Goal: Task Accomplishment & Management: Manage account settings

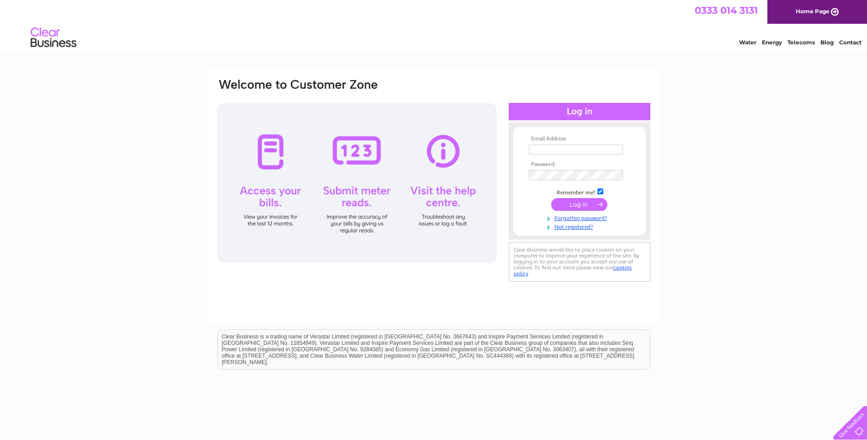
type input "caroline@pdurkan.com"
click at [583, 205] on input "submit" at bounding box center [579, 204] width 56 height 13
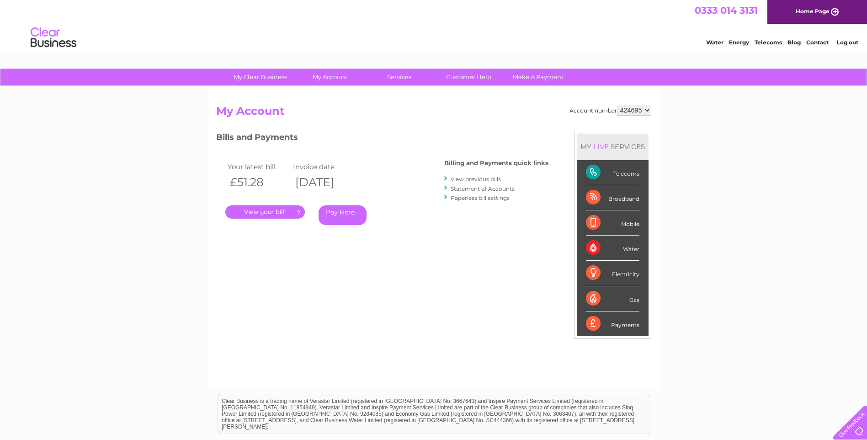
click at [275, 213] on link "." at bounding box center [265, 211] width 80 height 13
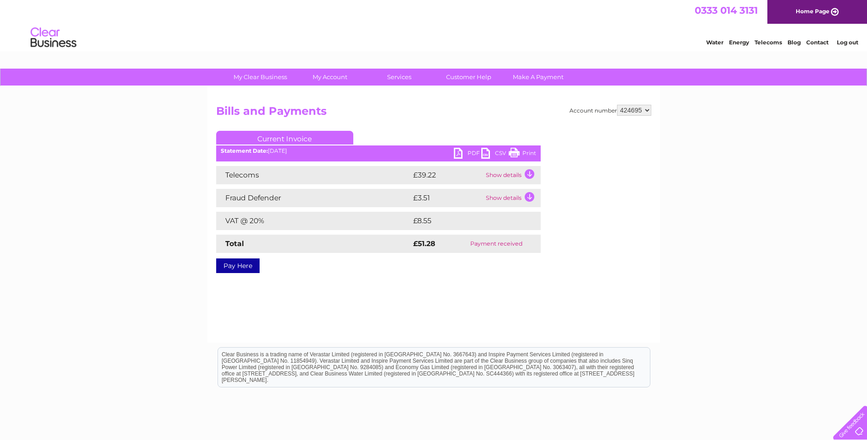
click at [468, 154] on link "PDF" at bounding box center [467, 154] width 27 height 13
click at [647, 111] on select "424695" at bounding box center [634, 110] width 34 height 11
click at [617, 105] on select "424695" at bounding box center [634, 110] width 34 height 11
click at [298, 138] on link "Current Invoice" at bounding box center [284, 138] width 137 height 14
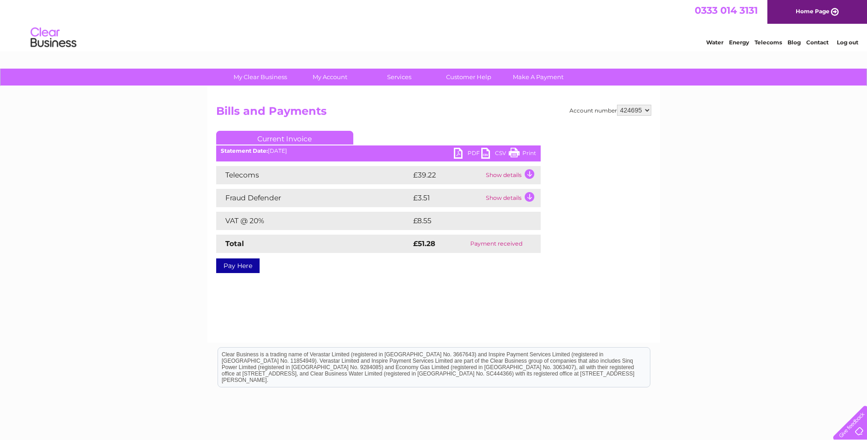
click at [298, 138] on link "Current Invoice" at bounding box center [284, 138] width 137 height 14
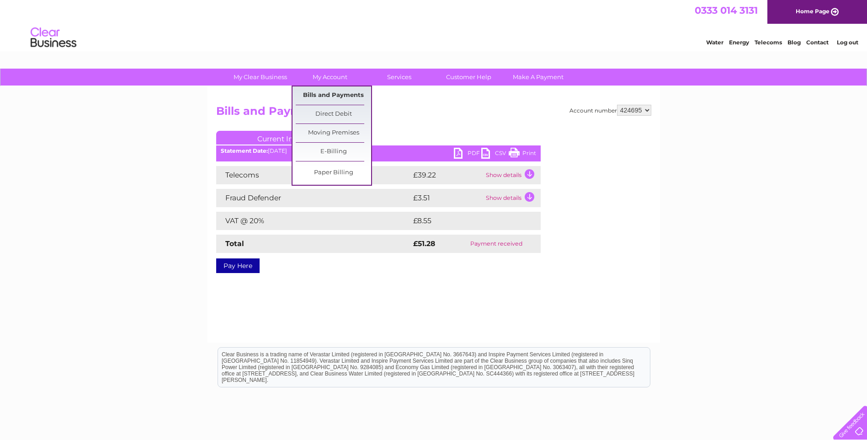
click at [322, 91] on link "Bills and Payments" at bounding box center [333, 95] width 75 height 18
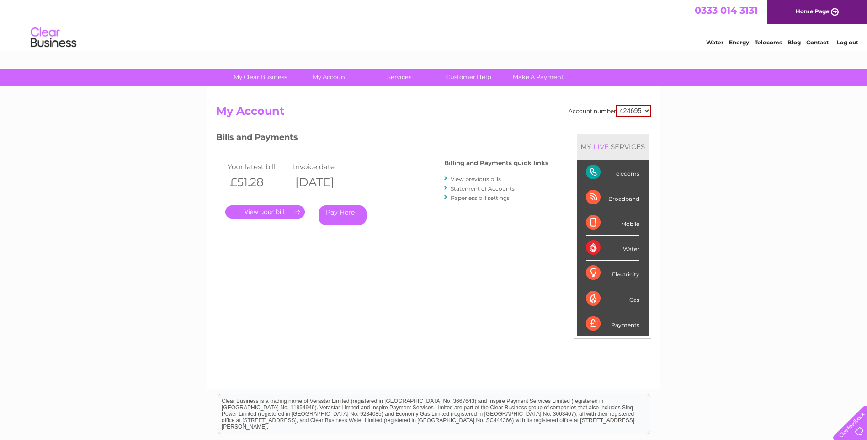
click at [476, 179] on link "View previous bills" at bounding box center [476, 178] width 50 height 7
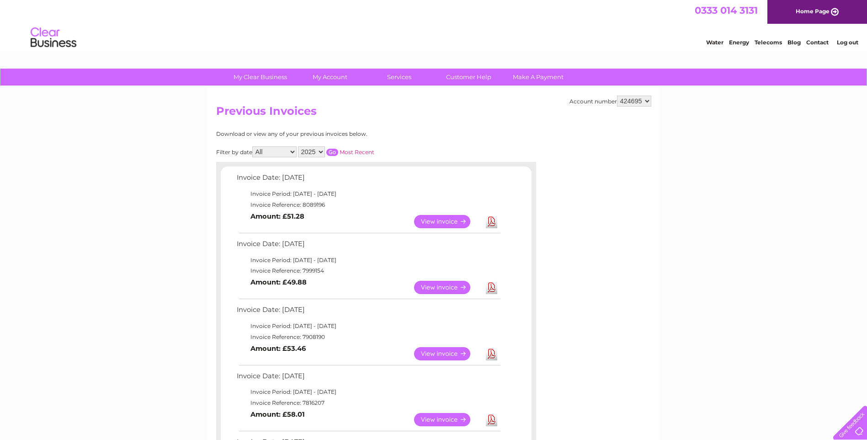
click at [428, 287] on link "View" at bounding box center [447, 287] width 67 height 13
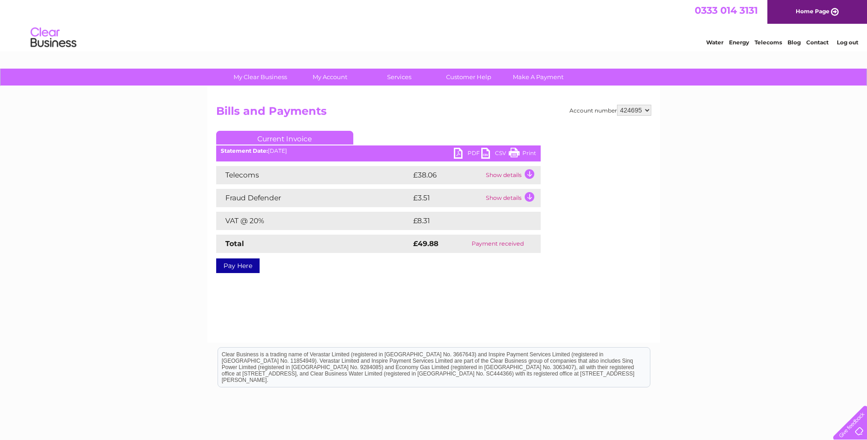
click at [468, 153] on link "PDF" at bounding box center [467, 154] width 27 height 13
click at [852, 41] on link "Log out" at bounding box center [847, 42] width 21 height 7
